Goal: Information Seeking & Learning: Check status

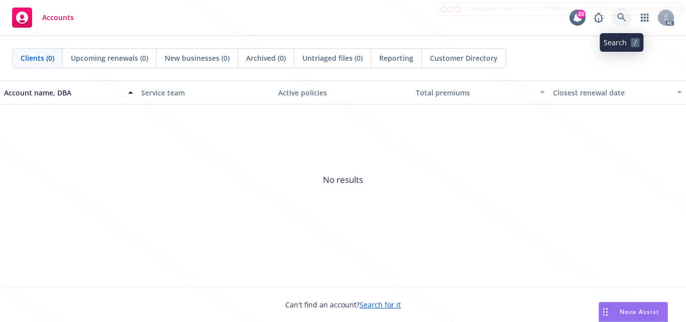
click at [621, 17] on icon at bounding box center [621, 17] width 9 height 9
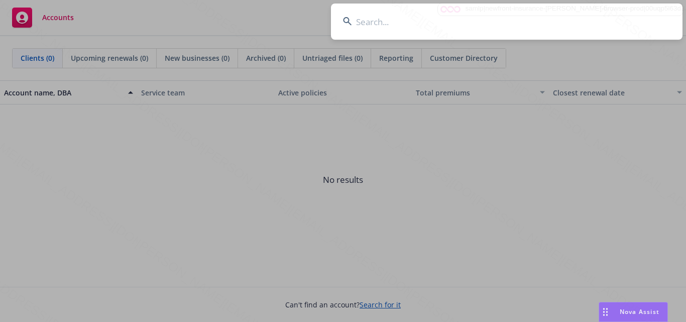
type input "[PERSON_NAME], [PERSON_NAME]"
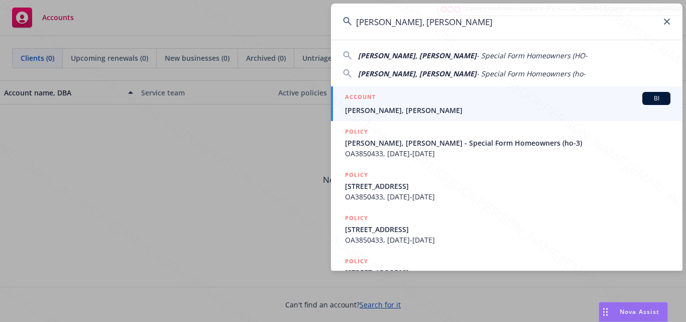
click at [447, 108] on span "[PERSON_NAME], [PERSON_NAME]" at bounding box center [507, 110] width 325 height 11
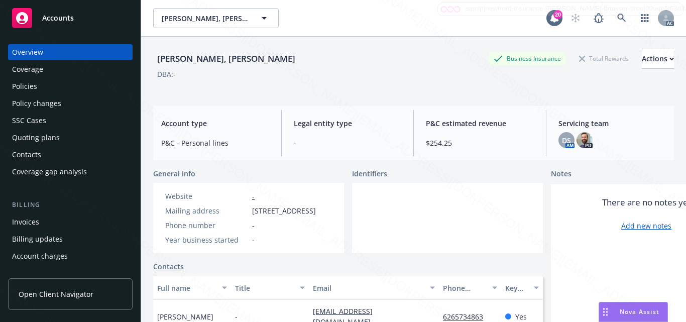
click at [462, 239] on div at bounding box center [447, 218] width 191 height 70
click at [395, 232] on div at bounding box center [447, 218] width 191 height 70
click at [446, 243] on div at bounding box center [447, 218] width 191 height 70
click at [389, 236] on div at bounding box center [447, 218] width 191 height 70
click at [430, 217] on div at bounding box center [447, 218] width 191 height 70
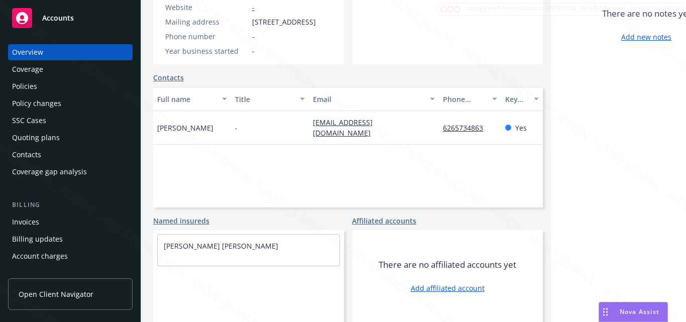
scroll to position [207, 0]
click at [239, 202] on div "General info Website - Mailing address [STREET_ADDRESS] Phone number - Year bus…" at bounding box center [347, 150] width 389 height 342
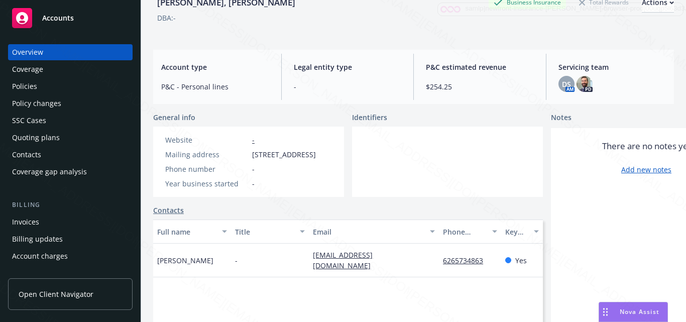
scroll to position [0, 0]
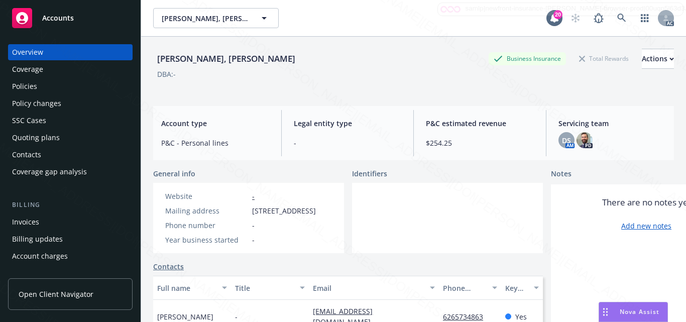
click at [389, 221] on div at bounding box center [447, 218] width 191 height 70
click at [51, 69] on div "Coverage" at bounding box center [70, 69] width 116 height 16
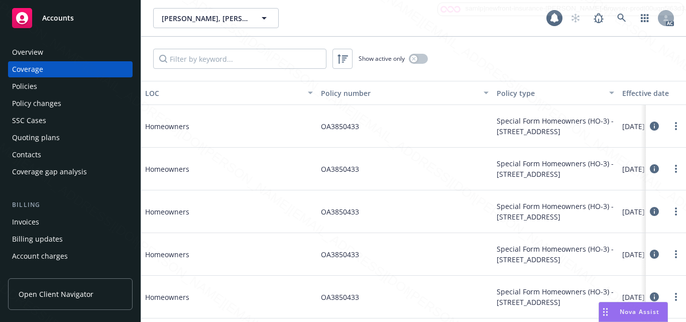
click at [40, 83] on div "Policies" at bounding box center [70, 86] width 116 height 16
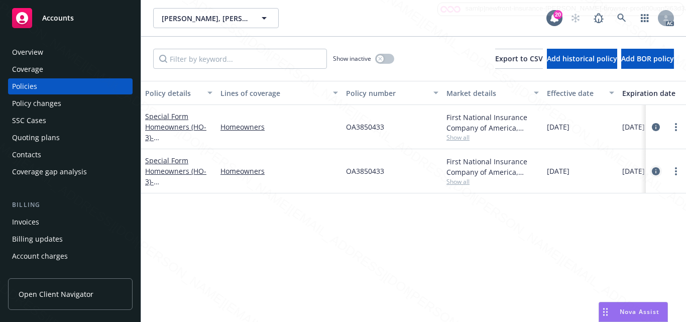
click at [652, 170] on icon "circleInformation" at bounding box center [655, 171] width 8 height 8
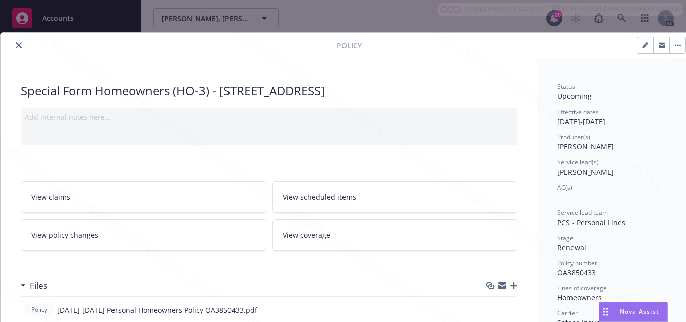
click at [624, 166] on div "Service lead(s)" at bounding box center [613, 162] width 112 height 9
click at [598, 191] on div "AC(s) -" at bounding box center [613, 192] width 112 height 19
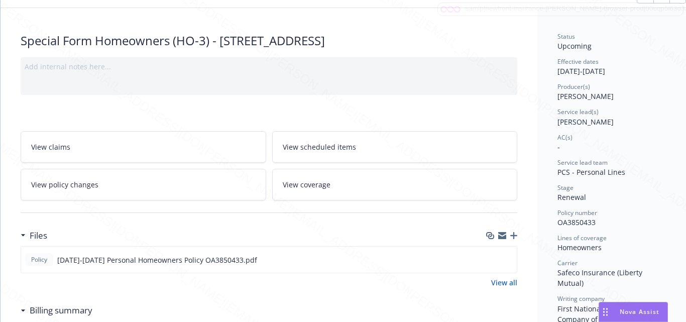
scroll to position [100, 0]
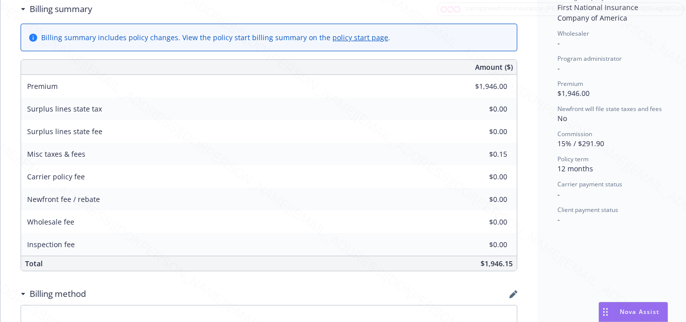
scroll to position [402, 0]
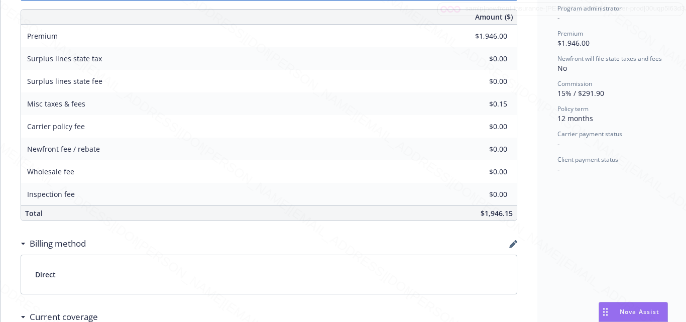
click at [618, 260] on div "Status Upcoming Effective dates [DATE] - [DATE] Producer(s) [PERSON_NAME] Servi…" at bounding box center [613, 86] width 153 height 859
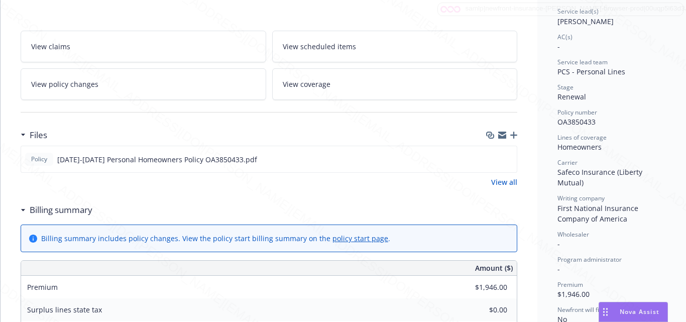
scroll to position [0, 0]
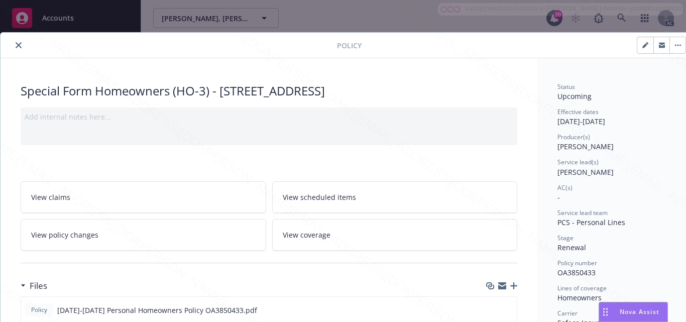
click at [368, 200] on link "View scheduled items" at bounding box center [394, 197] width 245 height 32
click at [324, 237] on span "View coverage" at bounding box center [307, 234] width 48 height 11
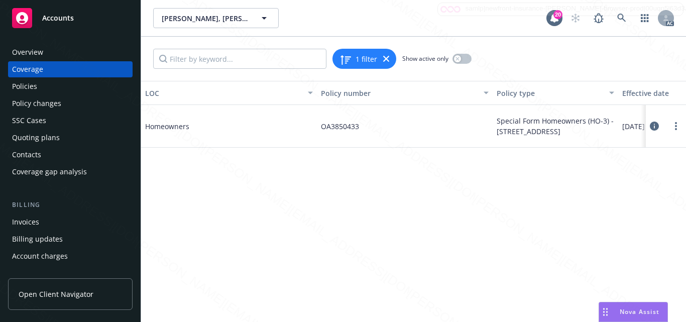
click at [653, 129] on icon at bounding box center [653, 125] width 9 height 9
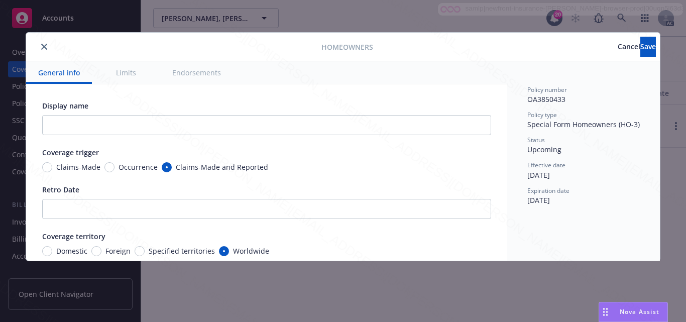
click at [124, 72] on button "Limits" at bounding box center [126, 72] width 44 height 23
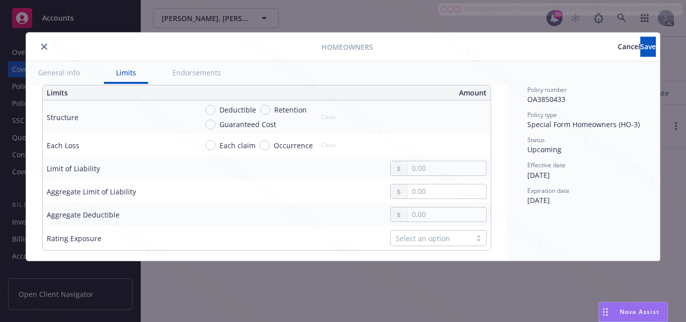
click at [194, 71] on button "Endorsements" at bounding box center [196, 72] width 73 height 23
type textarea "x"
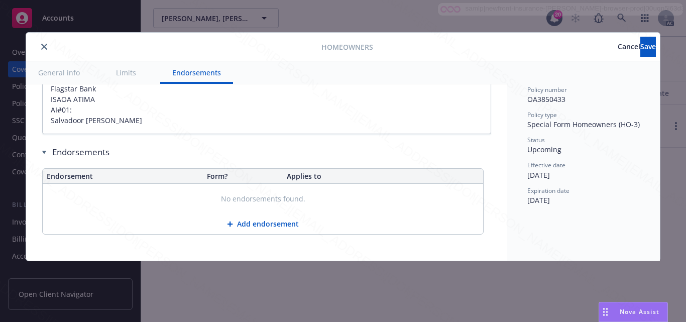
scroll to position [725, 0]
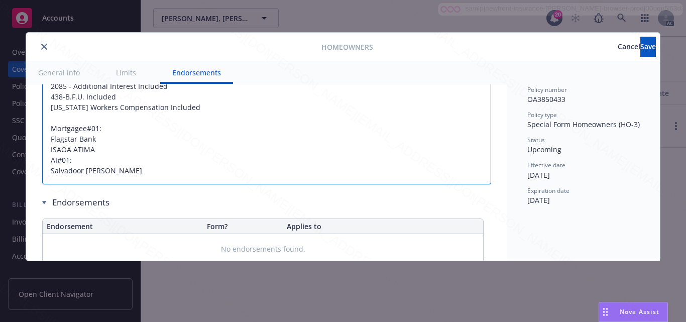
click at [221, 142] on textarea "Extended Dwelling Coverage Amount 257,000 Full Value on Personal Property Inclu…" at bounding box center [266, 117] width 449 height 133
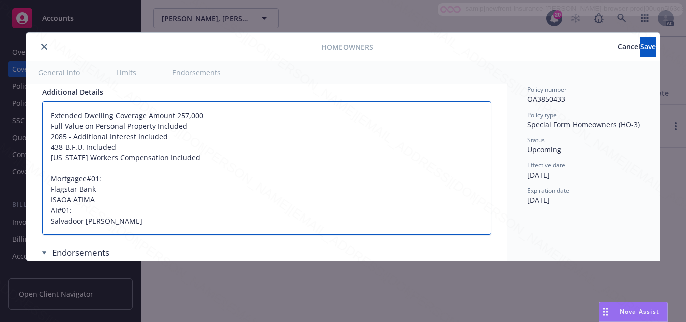
click at [77, 233] on textarea "Extended Dwelling Coverage Amount 257,000 Full Value on Personal Property Inclu…" at bounding box center [266, 167] width 449 height 133
type textarea "x"
click at [198, 209] on textarea "Extended Dwelling Coverage Amount 257,000 Full Value on Personal Property Inclu…" at bounding box center [266, 167] width 449 height 133
type textarea "Extended Dwelling Coverage Amount 257,000 Full Value on Personal Property Inclu…"
click at [246, 192] on textarea "Extended Dwelling Coverage Amount 257,000 Full Value on Personal Property Inclu…" at bounding box center [266, 167] width 449 height 133
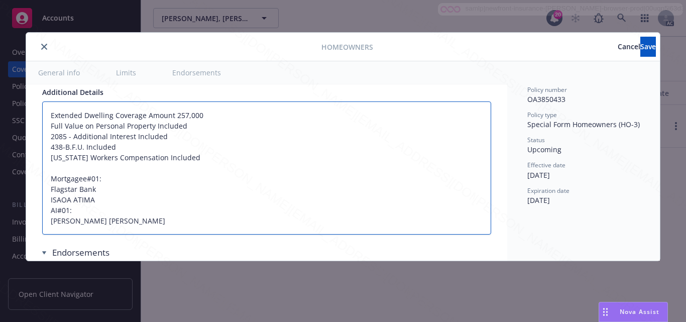
click at [249, 180] on textarea "Extended Dwelling Coverage Amount 257,000 Full Value on Personal Property Inclu…" at bounding box center [266, 167] width 449 height 133
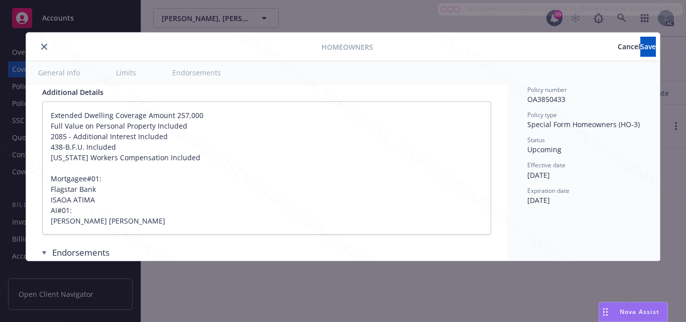
click at [635, 223] on div "Policy number OA3850433 Policy type Special Form Homeowners (HO-3) Status Upcom…" at bounding box center [583, 160] width 153 height 199
click at [48, 52] on div at bounding box center [175, 47] width 291 height 12
click at [45, 49] on icon "close" at bounding box center [44, 47] width 6 height 6
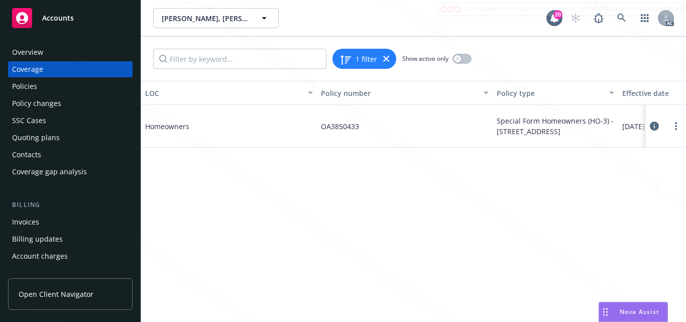
click at [36, 52] on div "Overview" at bounding box center [27, 52] width 31 height 16
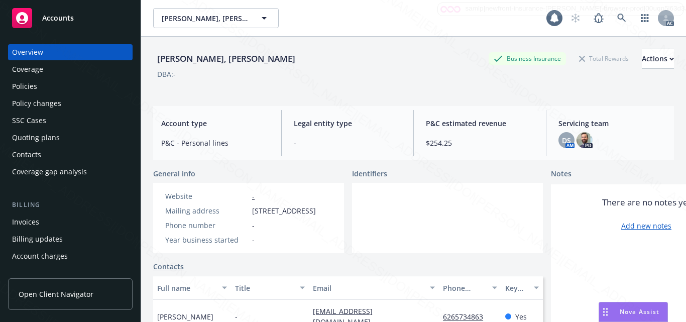
click at [55, 20] on span "Accounts" at bounding box center [58, 18] width 32 height 8
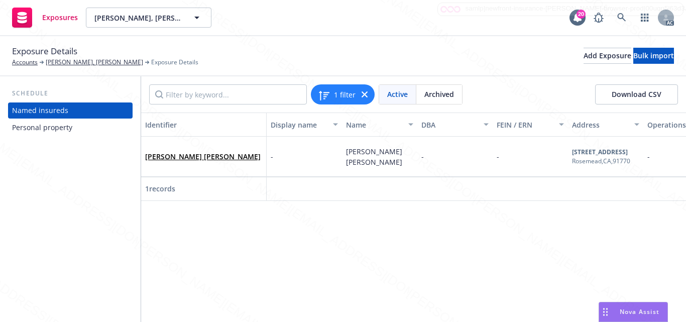
click at [78, 126] on div "Personal property" at bounding box center [70, 127] width 116 height 16
